Goal: Information Seeking & Learning: Find specific page/section

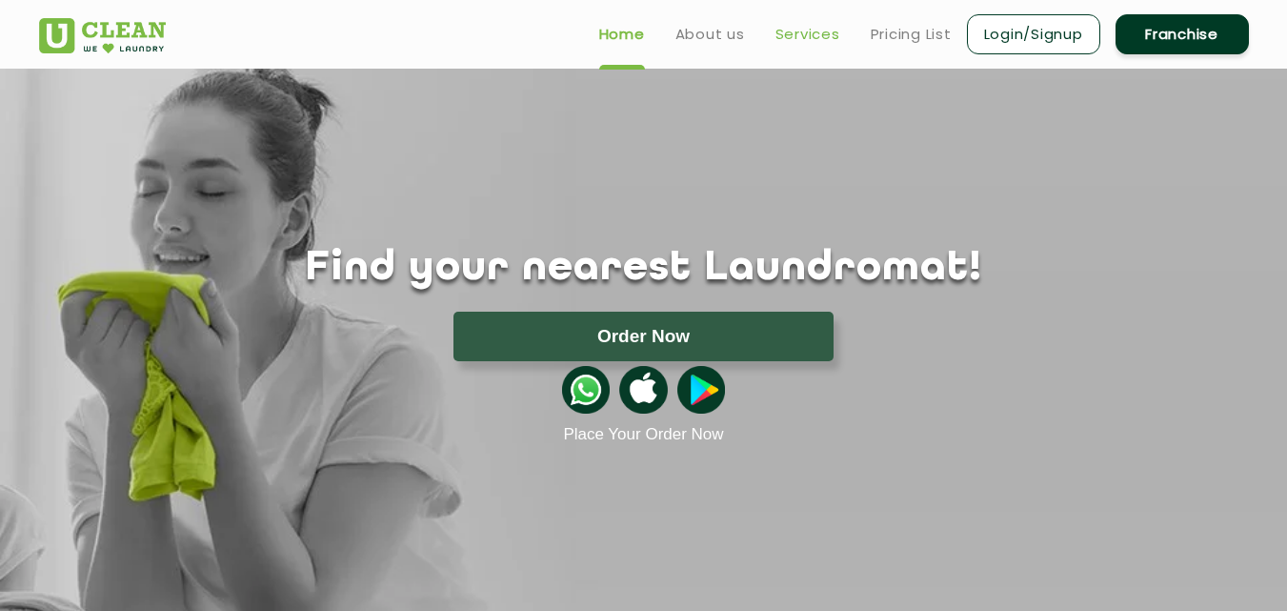
click at [781, 33] on link "Services" at bounding box center [807, 34] width 65 height 23
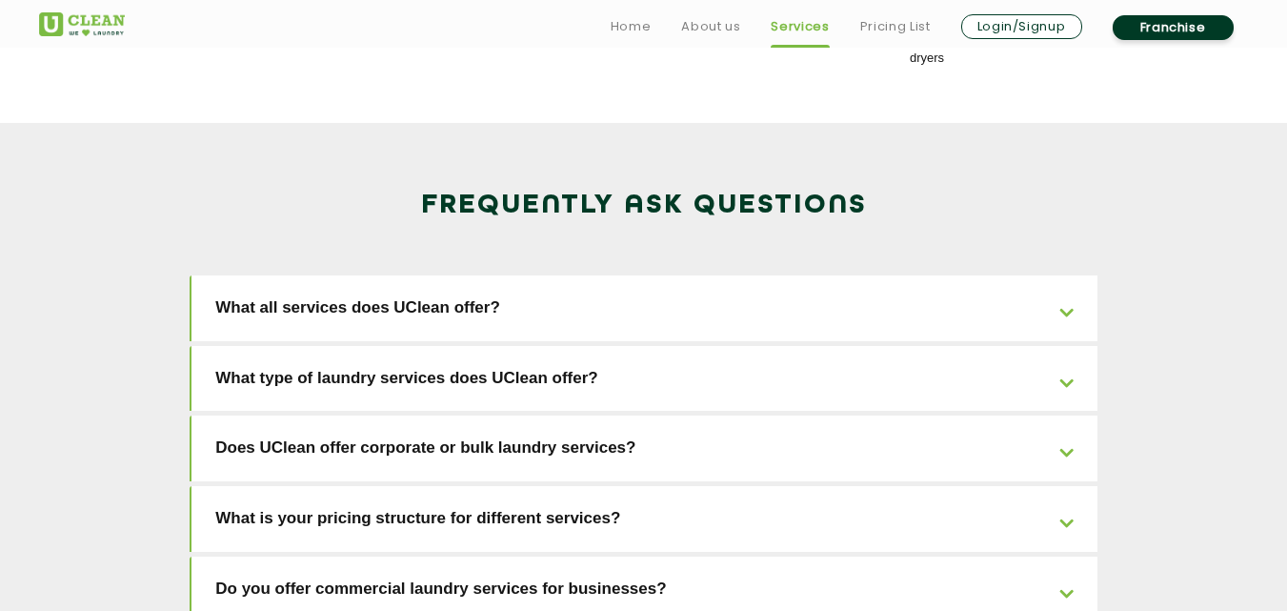
scroll to position [2972, 0]
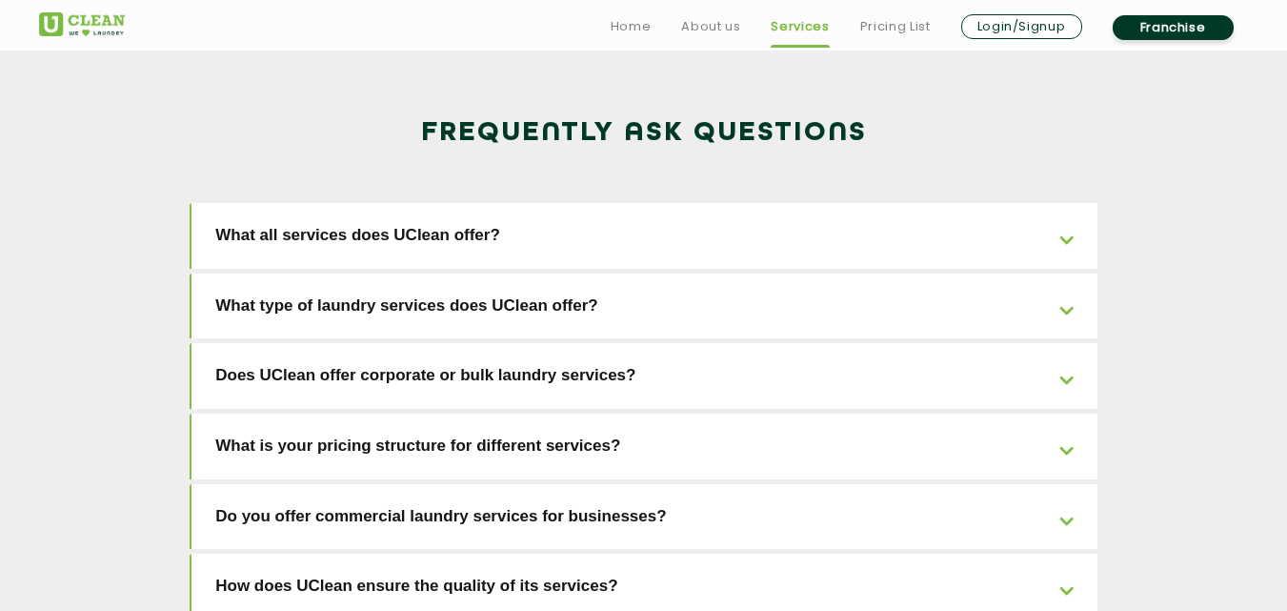
click at [1064, 203] on link "What all services does UClean offer?" at bounding box center [644, 236] width 906 height 66
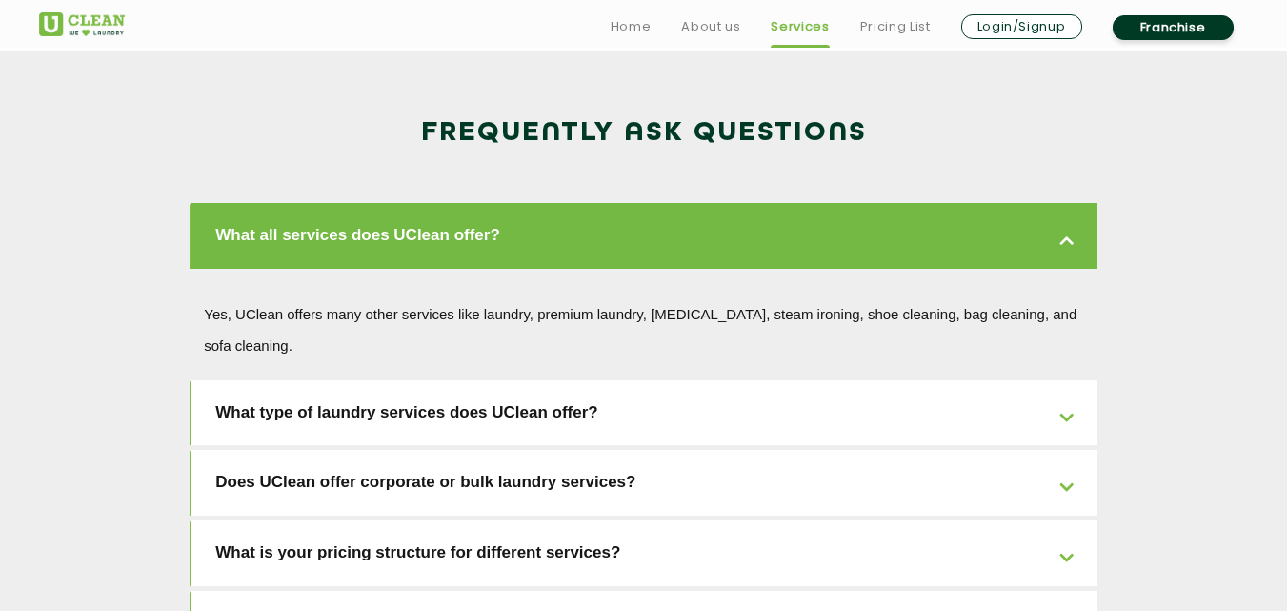
click at [1064, 203] on link "What all services does UClean offer?" at bounding box center [644, 236] width 906 height 66
click at [890, 30] on link "Pricing List" at bounding box center [895, 26] width 70 height 23
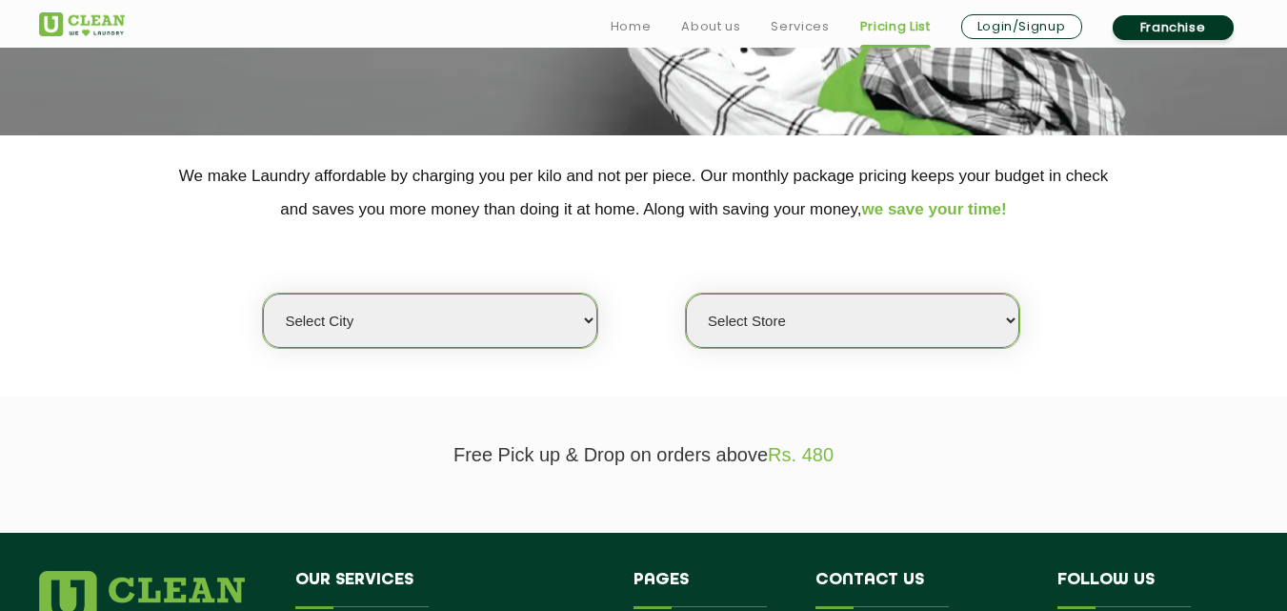
scroll to position [343, 0]
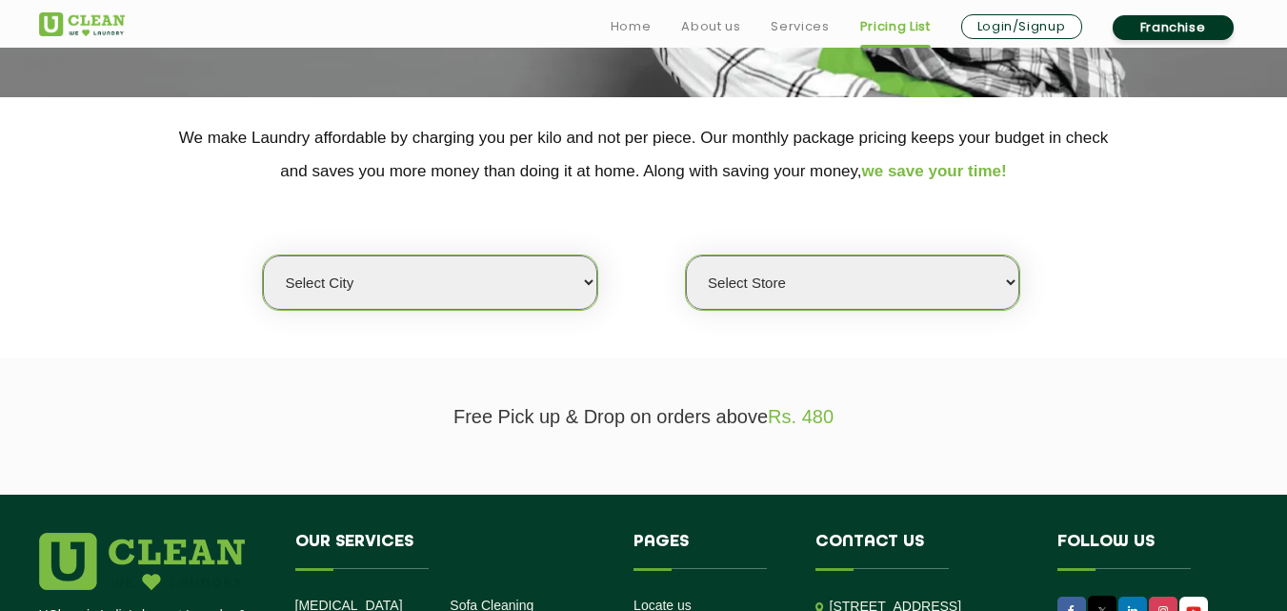
click at [582, 285] on select "Select city [GEOGRAPHIC_DATA] [GEOGRAPHIC_DATA] [GEOGRAPHIC_DATA] [GEOGRAPHIC_D…" at bounding box center [429, 282] width 333 height 54
select select "3"
click at [263, 255] on select "Select city [GEOGRAPHIC_DATA] [GEOGRAPHIC_DATA] [GEOGRAPHIC_DATA] [GEOGRAPHIC_D…" at bounding box center [429, 282] width 333 height 54
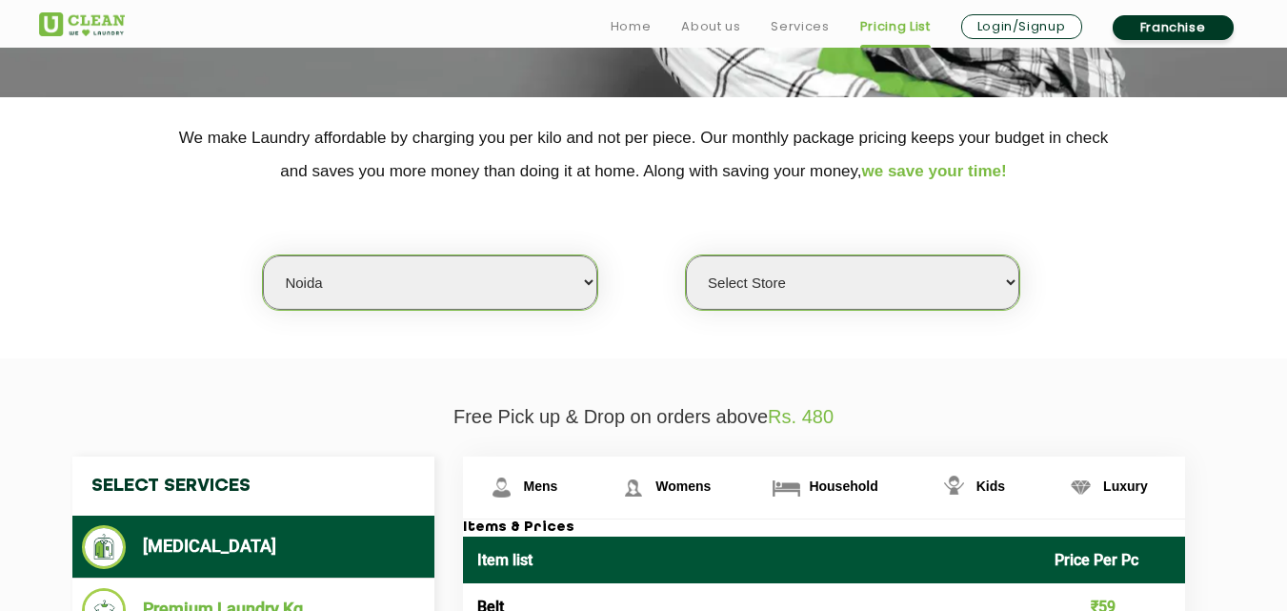
click at [1015, 285] on select "Select Store [GEOGRAPHIC_DATA] [GEOGRAPHIC_DATA] [GEOGRAPHIC_DATA] [GEOGRAPHIC_…" at bounding box center [852, 282] width 333 height 54
select select "615"
click at [686, 255] on select "Select Store [GEOGRAPHIC_DATA] [GEOGRAPHIC_DATA] [GEOGRAPHIC_DATA] [GEOGRAPHIC_…" at bounding box center [852, 282] width 333 height 54
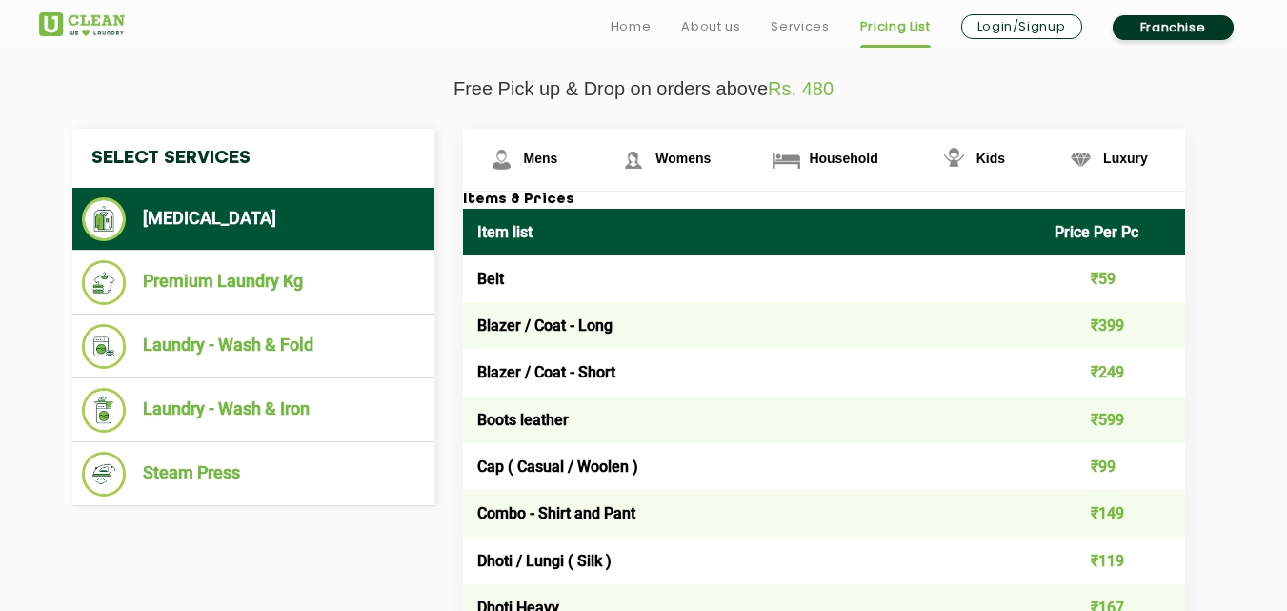
scroll to position [678, 0]
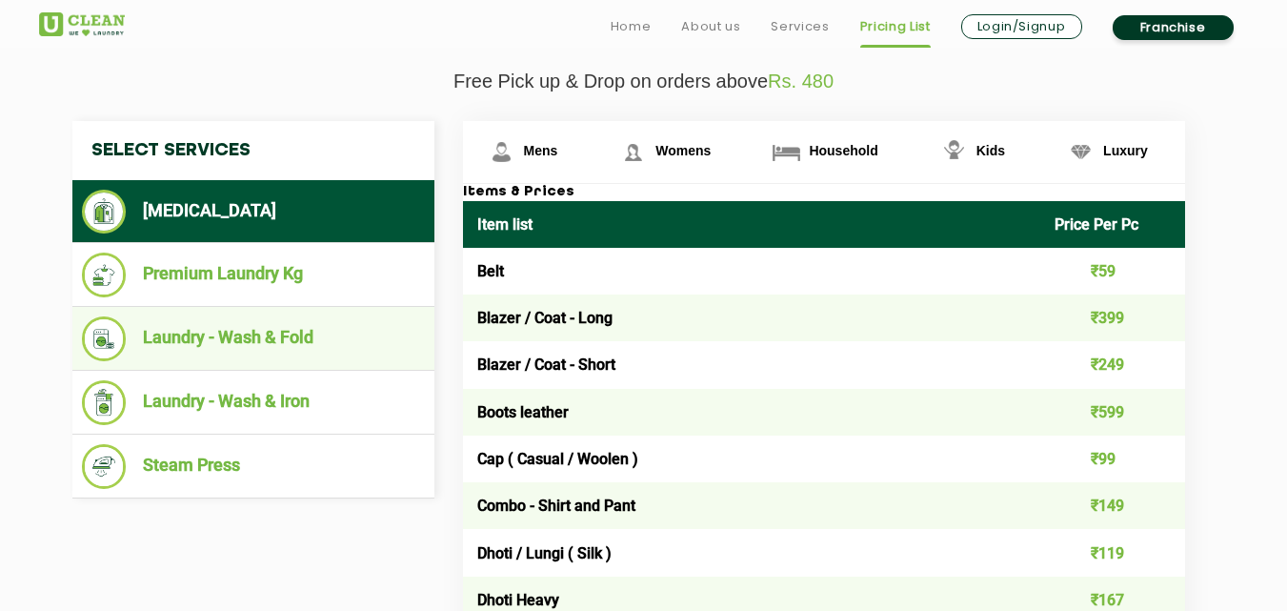
click at [243, 334] on li "Laundry - Wash & Fold" at bounding box center [253, 338] width 343 height 45
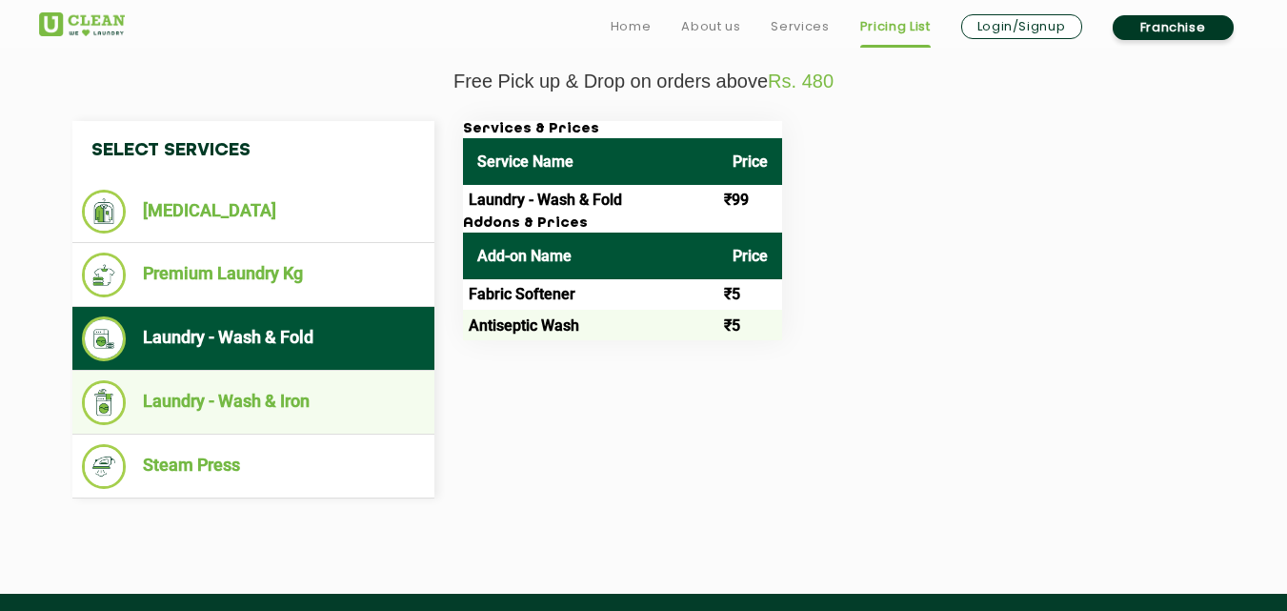
click at [231, 401] on li "Laundry - Wash & Iron" at bounding box center [253, 402] width 343 height 45
